Goal: Information Seeking & Learning: Learn about a topic

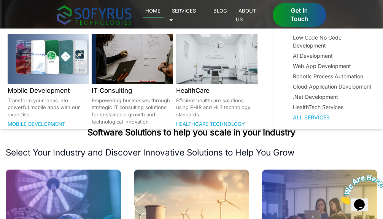
click at [196, 13] on link "Services 🞃" at bounding box center [182, 14] width 27 height 17
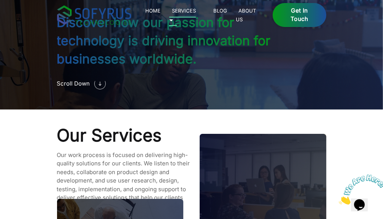
scroll to position [625, 0]
